Goal: Information Seeking & Learning: Learn about a topic

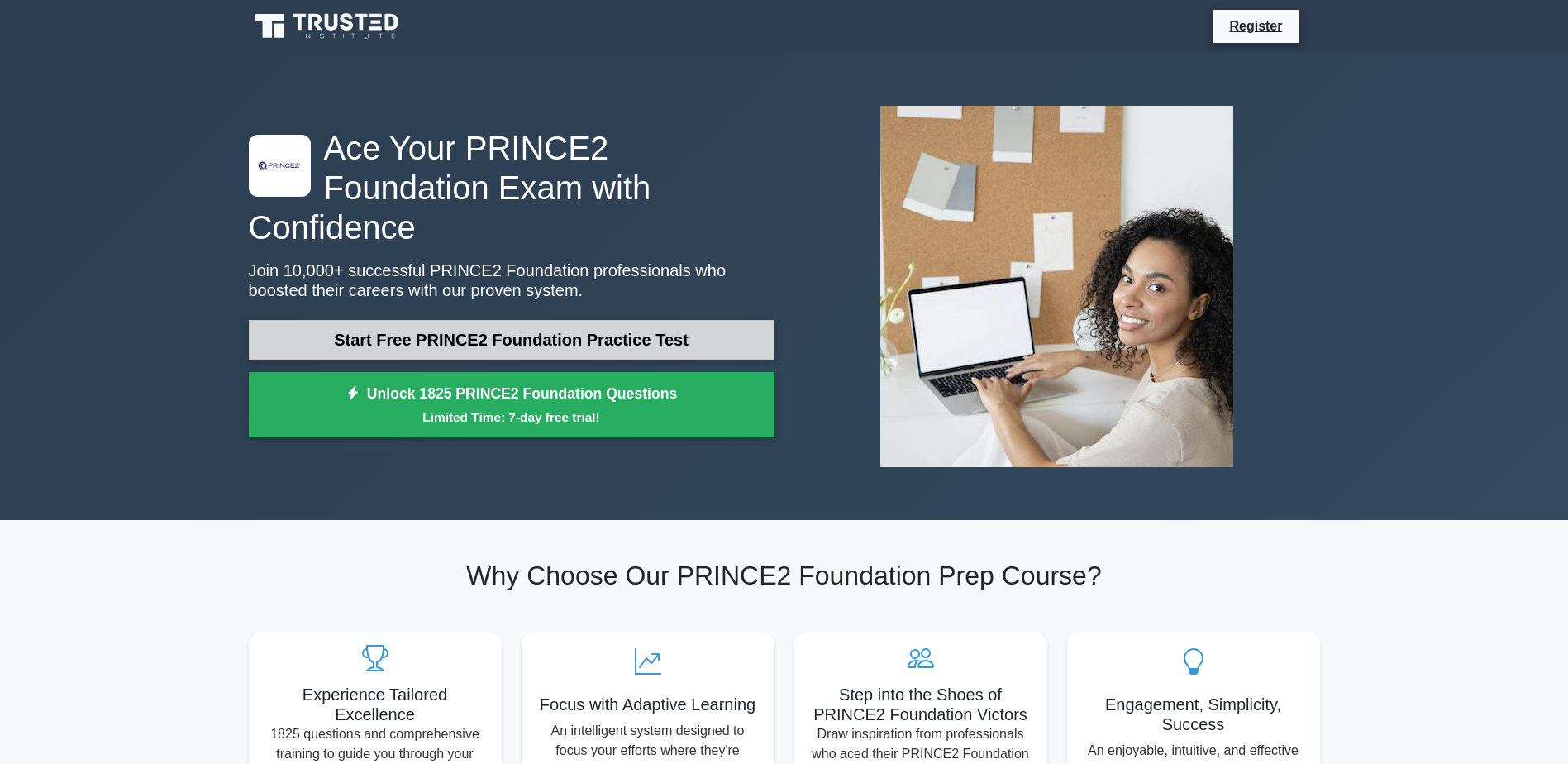
click at [645, 331] on link "Start Free PRINCE2 Foundation Practice Test" at bounding box center [512, 340] width 526 height 40
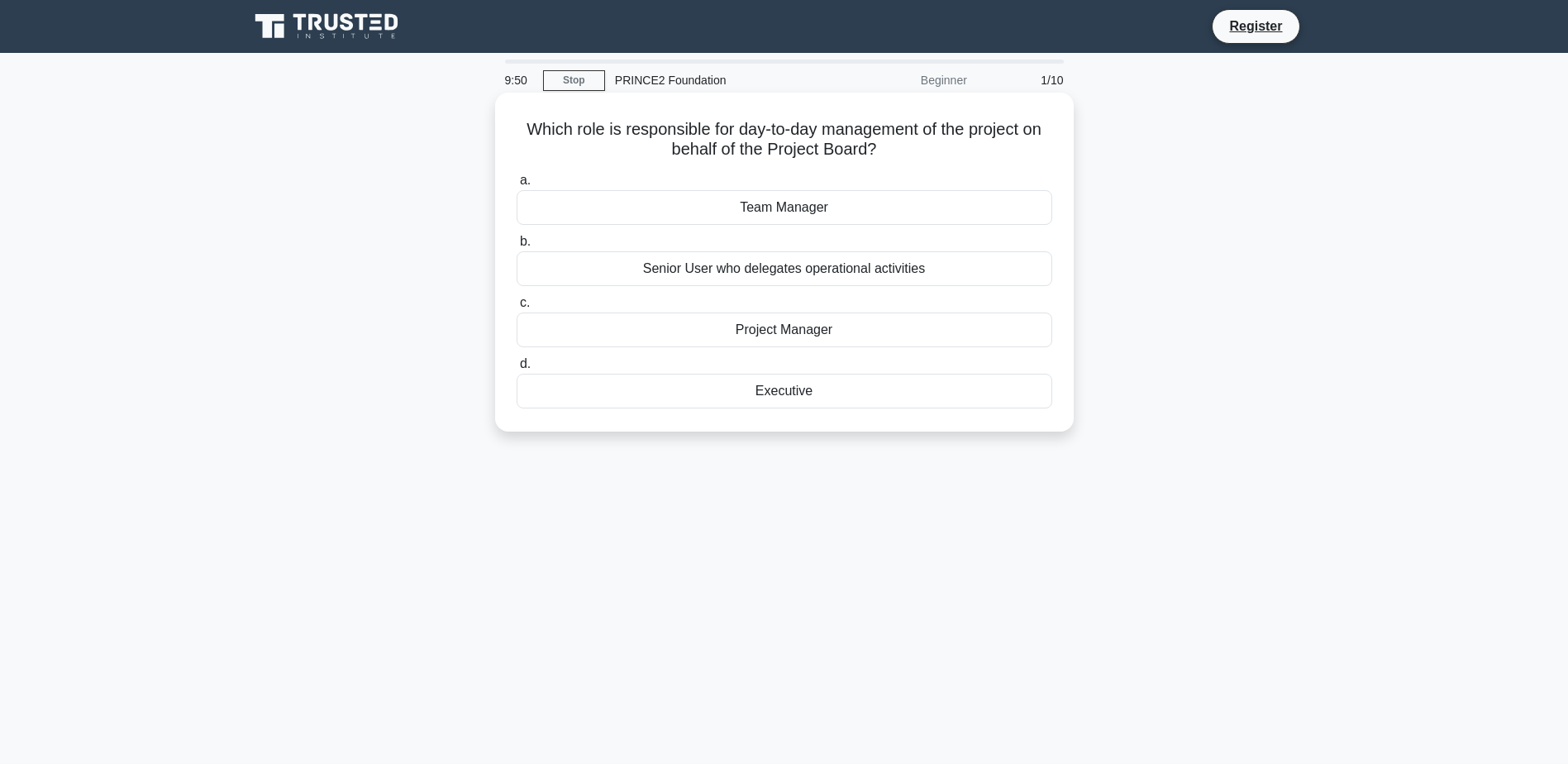
click at [860, 333] on div "Project Manager" at bounding box center [784, 330] width 536 height 35
click at [517, 308] on input "c. Project Manager" at bounding box center [517, 302] width 0 height 11
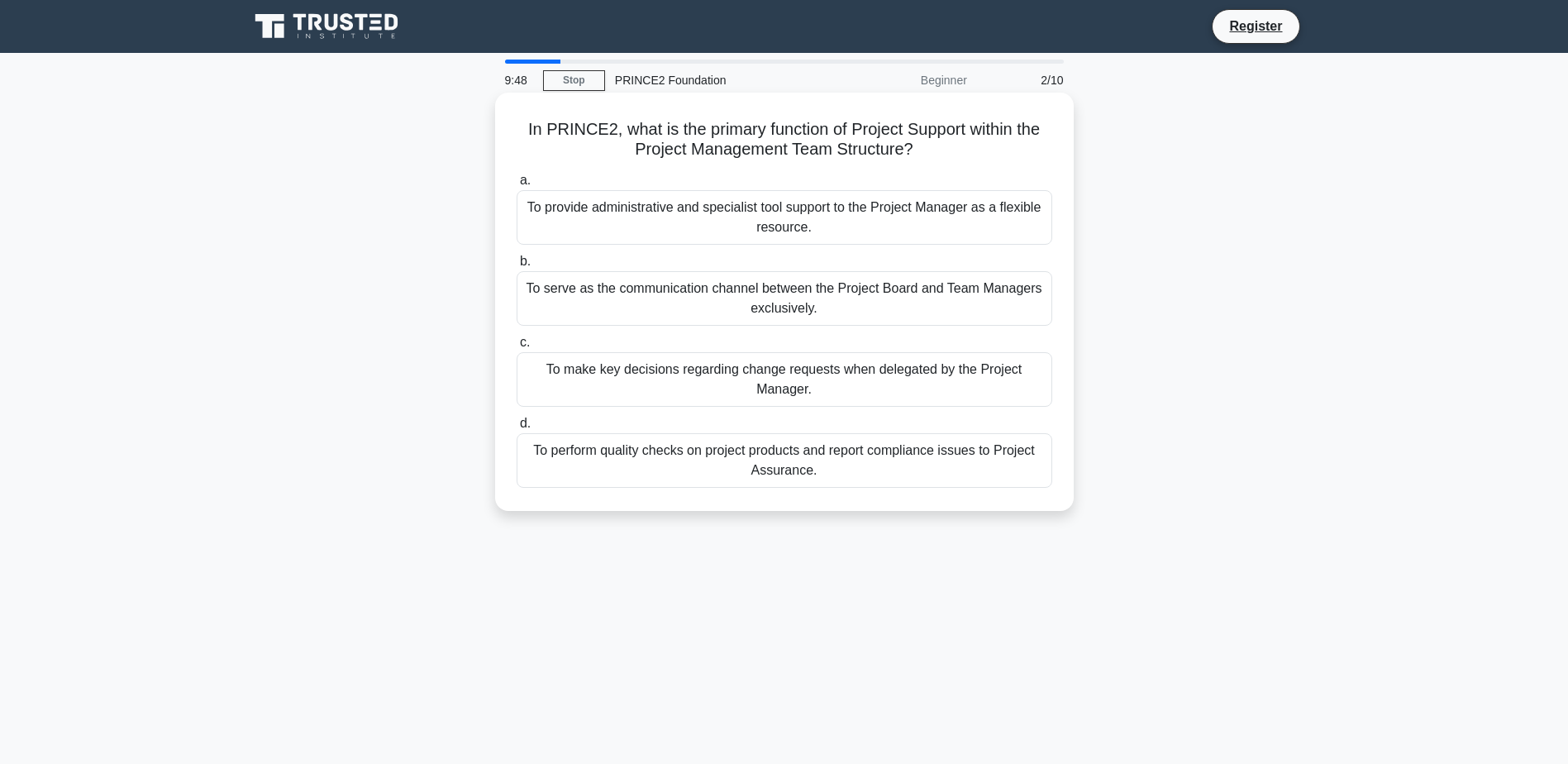
click at [860, 223] on div "To provide administrative and specialist tool support to the Project Manager as…" at bounding box center [784, 218] width 536 height 55
click at [517, 186] on input "a. To provide administrative and specialist tool support to the Project Manager…" at bounding box center [517, 180] width 0 height 11
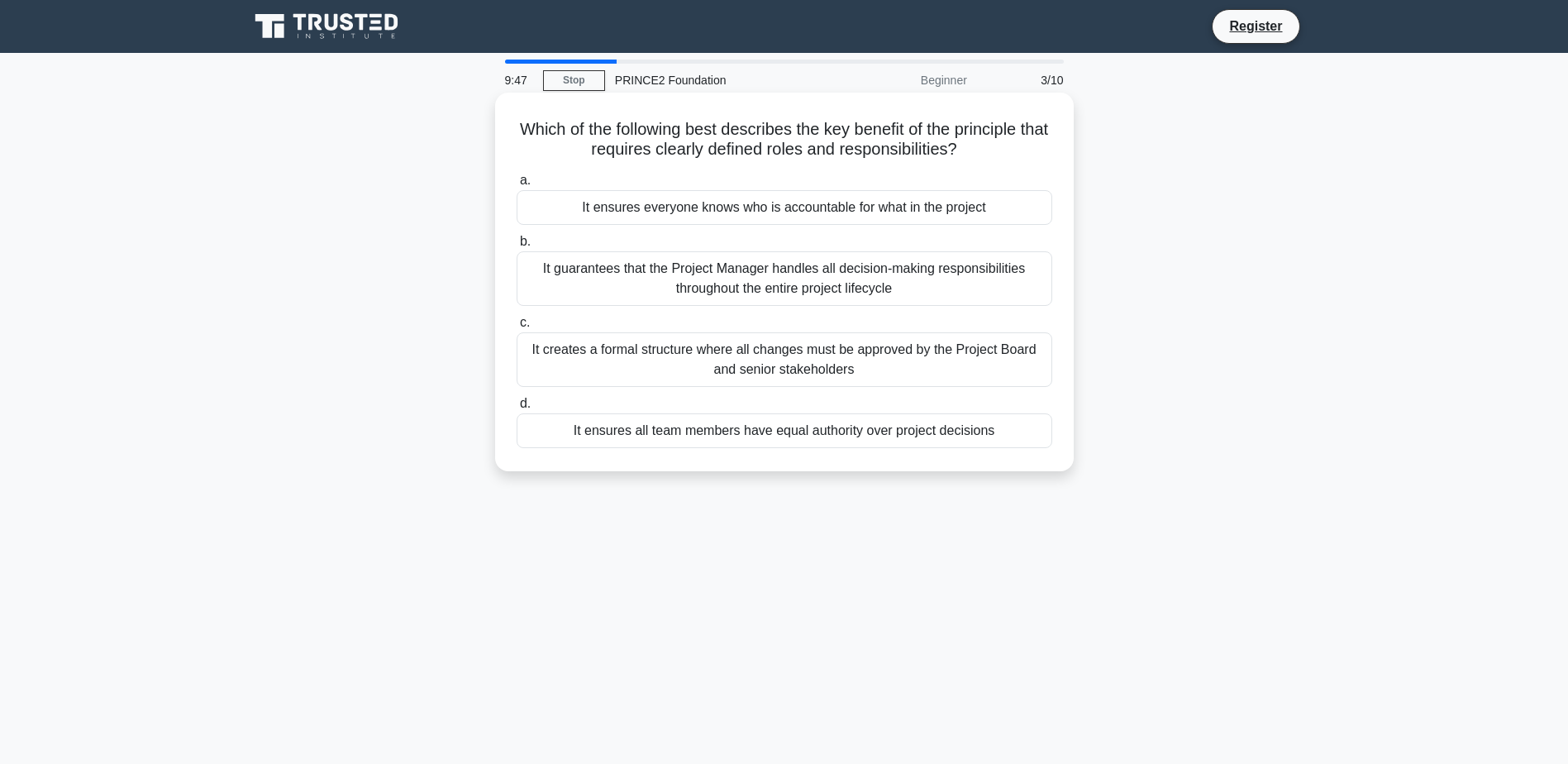
click at [840, 277] on div "It guarantees that the Project Manager handles all decision-making responsibili…" at bounding box center [784, 279] width 536 height 55
click at [517, 247] on input "b. It guarantees that the Project Manager handles all decision-making responsib…" at bounding box center [517, 242] width 0 height 11
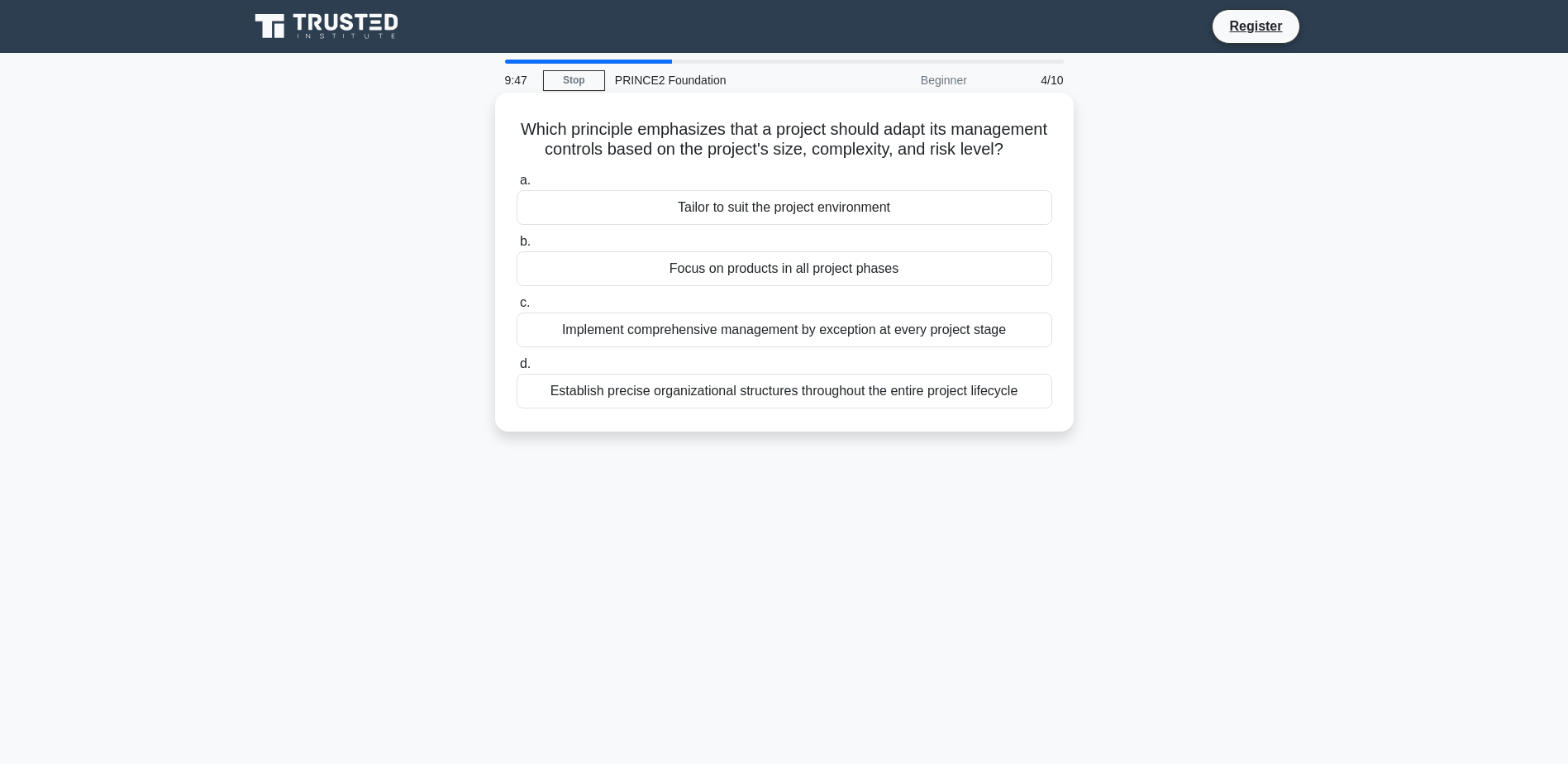
click at [843, 347] on div "Implement comprehensive management by exception at every project stage" at bounding box center [784, 330] width 536 height 35
click at [517, 308] on input "c. Implement comprehensive management by exception at every project stage" at bounding box center [517, 302] width 0 height 11
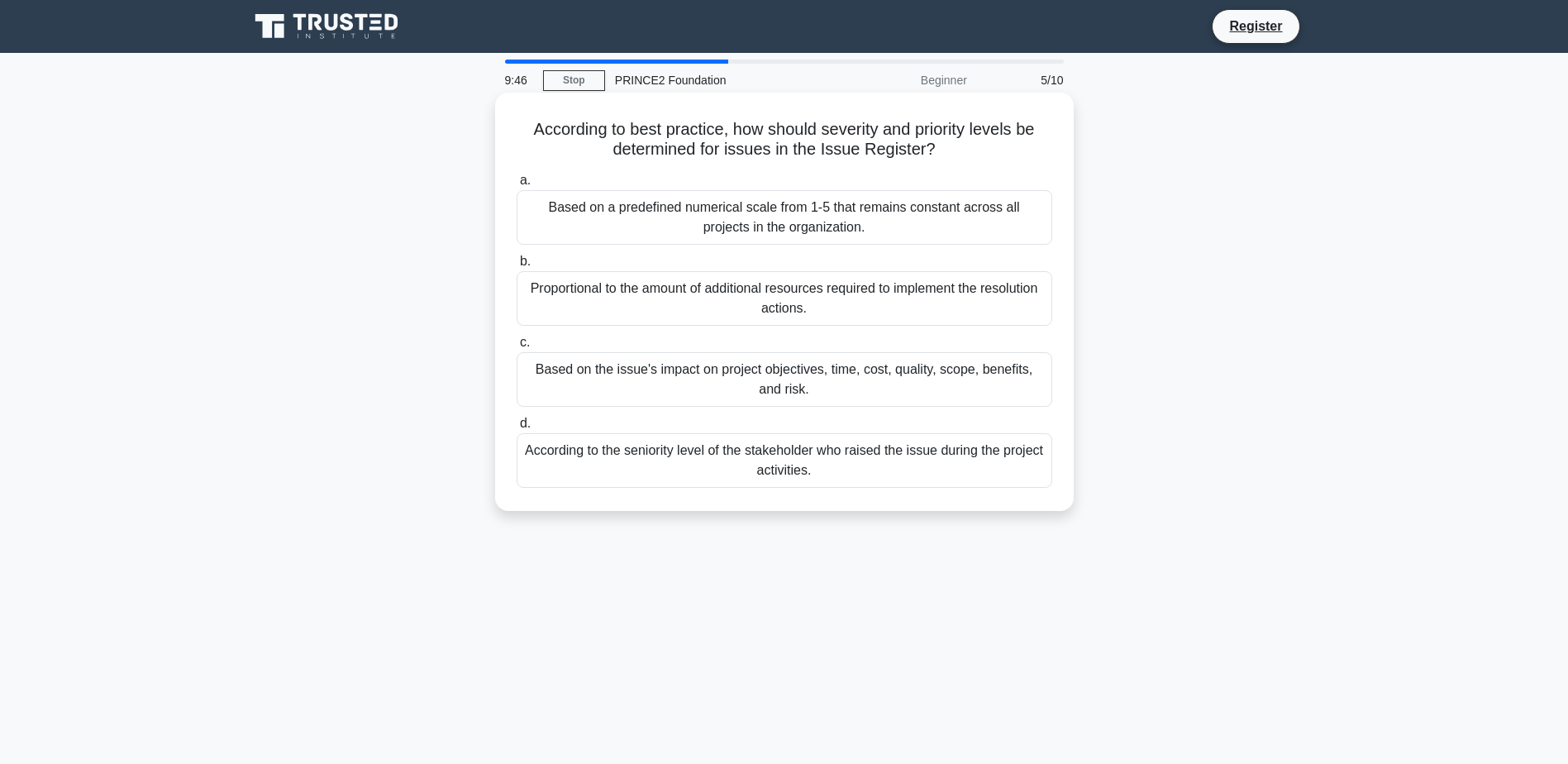
click at [884, 229] on div "Based on a predefined numerical scale from 1-5 that remains constant across all…" at bounding box center [784, 218] width 536 height 55
click at [517, 186] on input "a. Based on a predefined numerical scale from 1-5 that remains constant across …" at bounding box center [517, 180] width 0 height 11
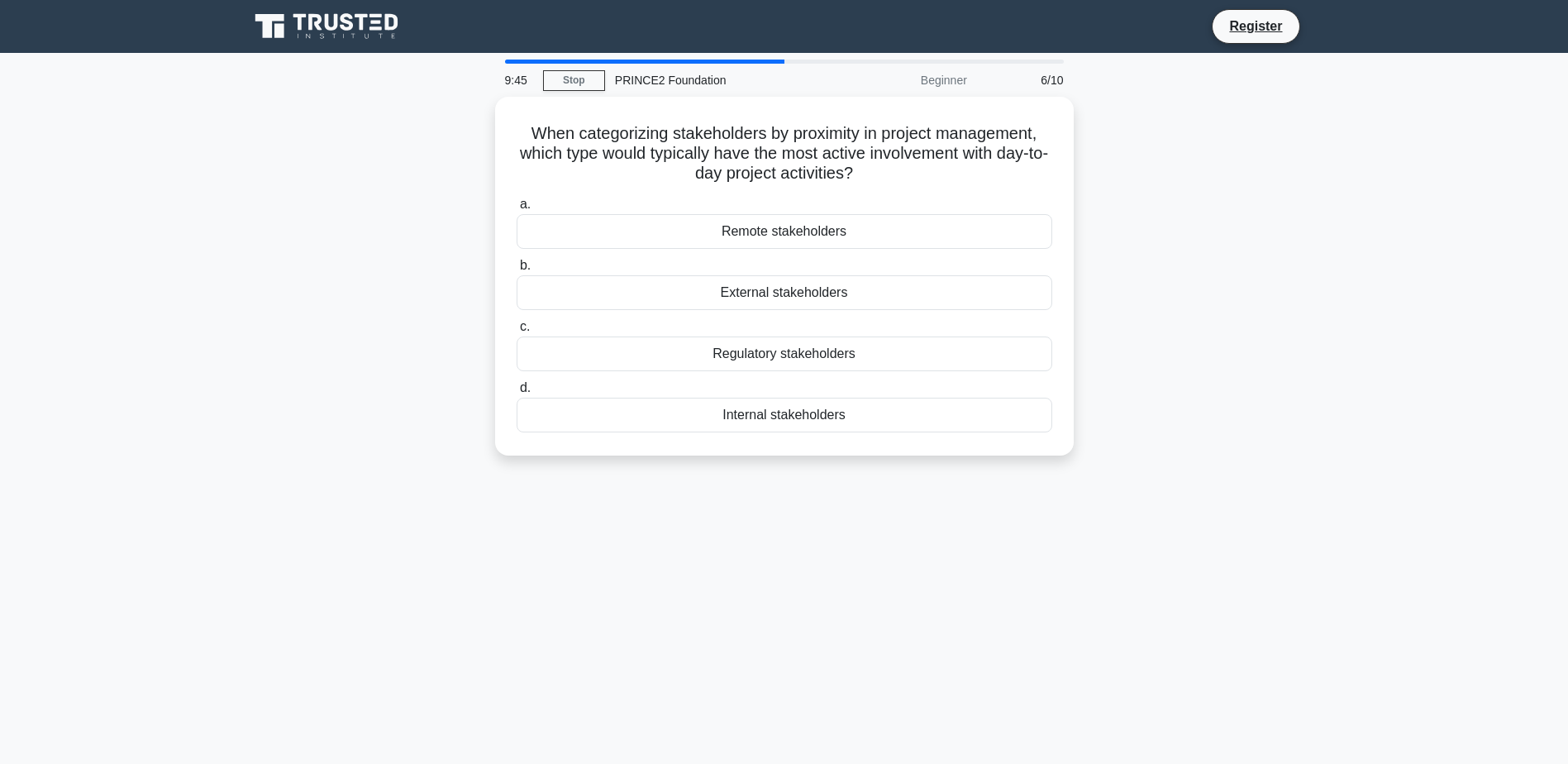
click at [884, 229] on div "Remote stakeholders" at bounding box center [784, 232] width 536 height 35
click at [517, 210] on input "a. Remote stakeholders" at bounding box center [517, 204] width 0 height 11
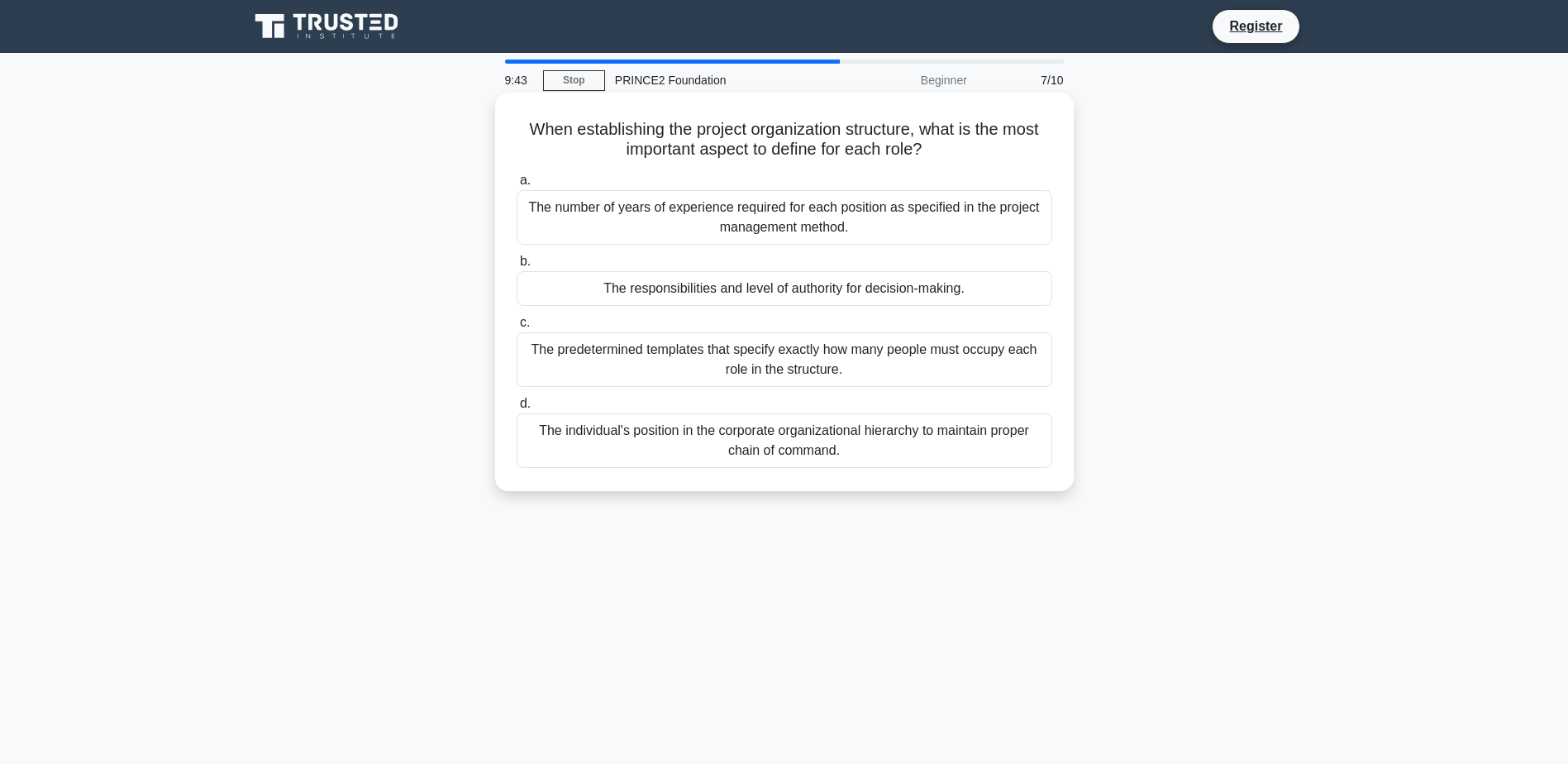
click at [830, 447] on div "The individual's position in the corporate organizational hierarchy to maintain…" at bounding box center [784, 441] width 536 height 55
click at [517, 409] on input "d. The individual's position in the corporate organizational hierarchy to maint…" at bounding box center [517, 404] width 0 height 11
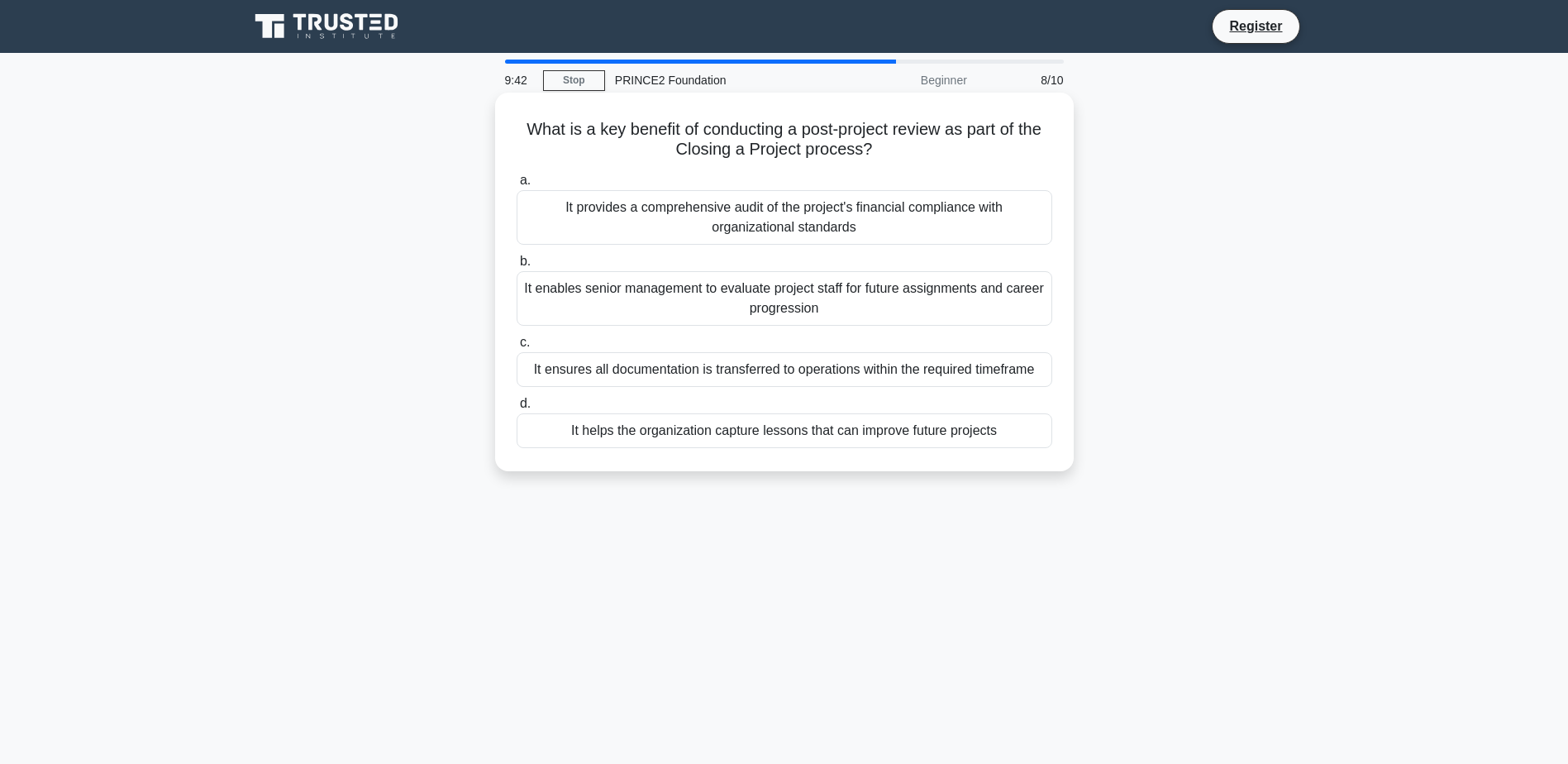
click at [831, 348] on label "c. It ensures all documentation is transferred to operations within the require…" at bounding box center [784, 360] width 536 height 55
click at [517, 348] on input "c. It ensures all documentation is transferred to operations within the require…" at bounding box center [517, 342] width 0 height 11
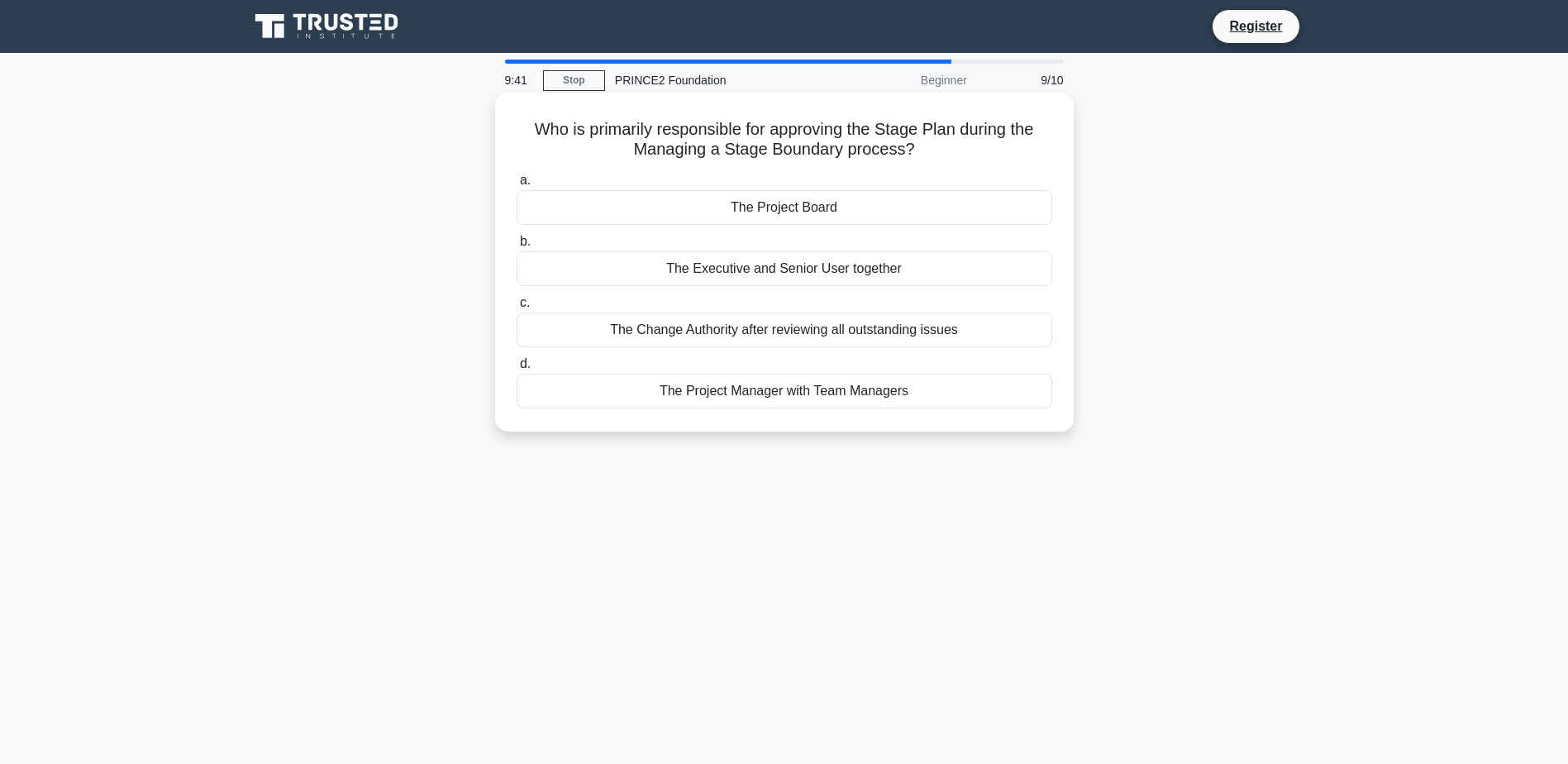
click at [832, 340] on div "The Change Authority after reviewing all outstanding issues" at bounding box center [784, 330] width 536 height 35
click at [517, 308] on input "c. The Change Authority after reviewing all outstanding issues" at bounding box center [517, 302] width 0 height 11
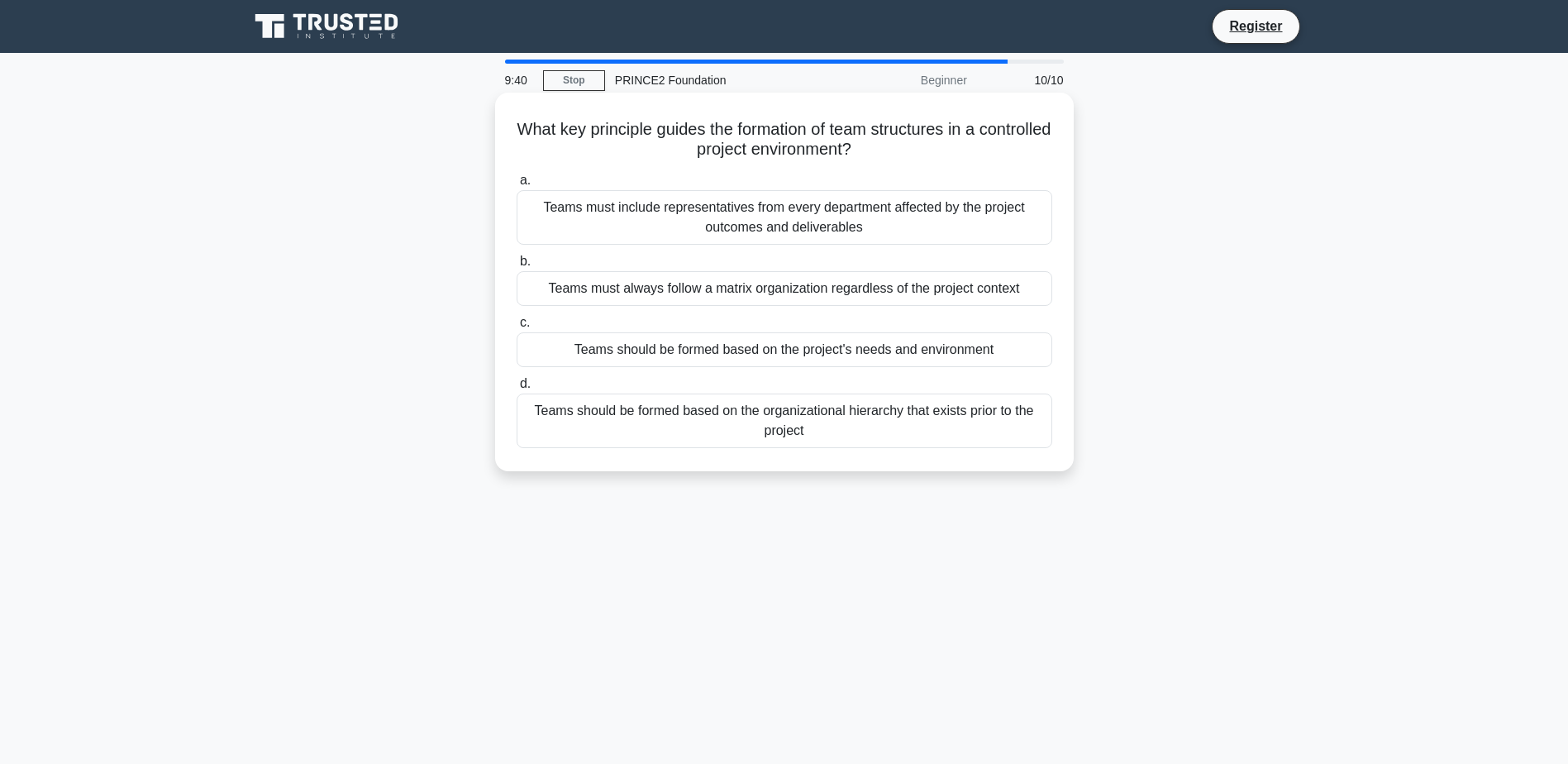
click at [886, 216] on div "Teams must include representatives from every department affected by the projec…" at bounding box center [784, 218] width 536 height 55
click at [517, 186] on input "a. Teams must include representatives from every department affected by the pro…" at bounding box center [517, 180] width 0 height 11
